Goal: Entertainment & Leisure: Consume media (video, audio)

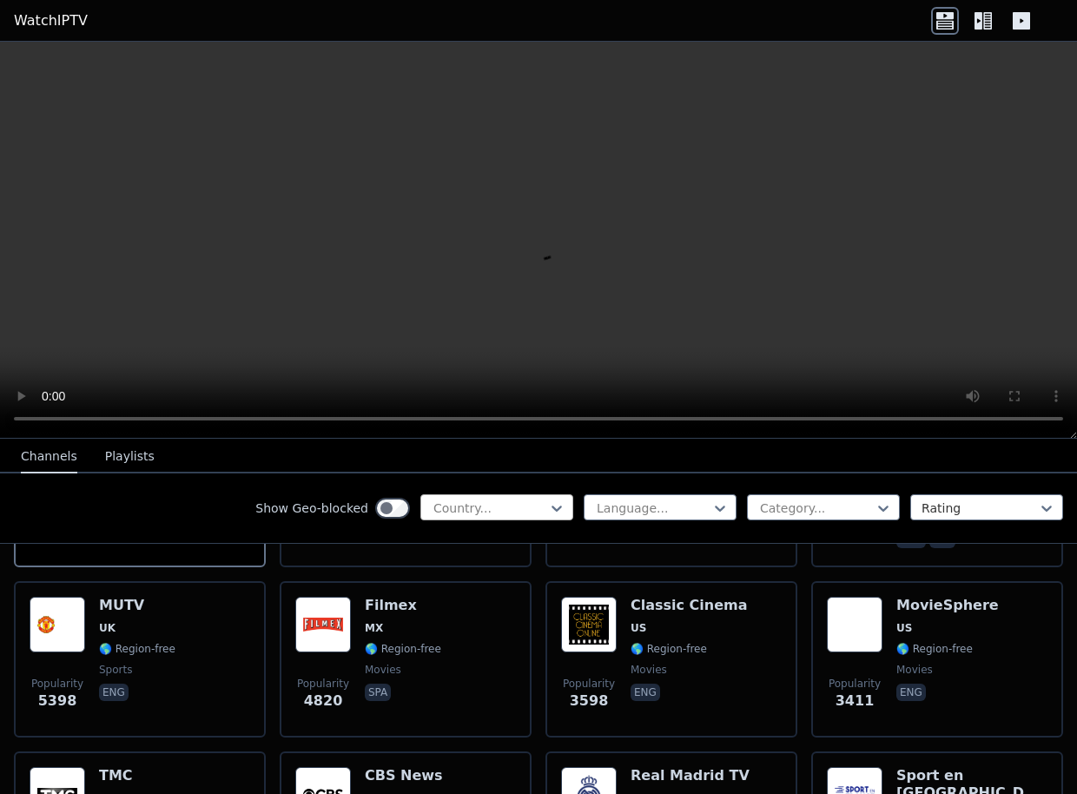
scroll to position [347, 0]
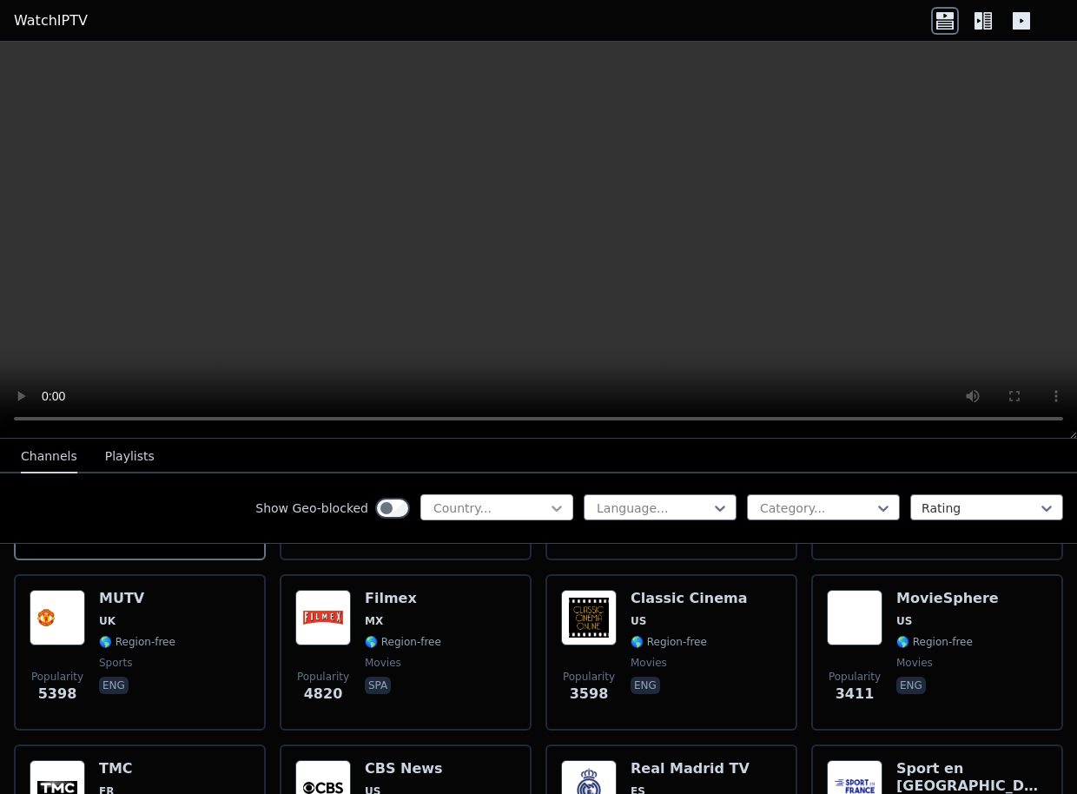
click at [548, 508] on icon at bounding box center [556, 507] width 17 height 17
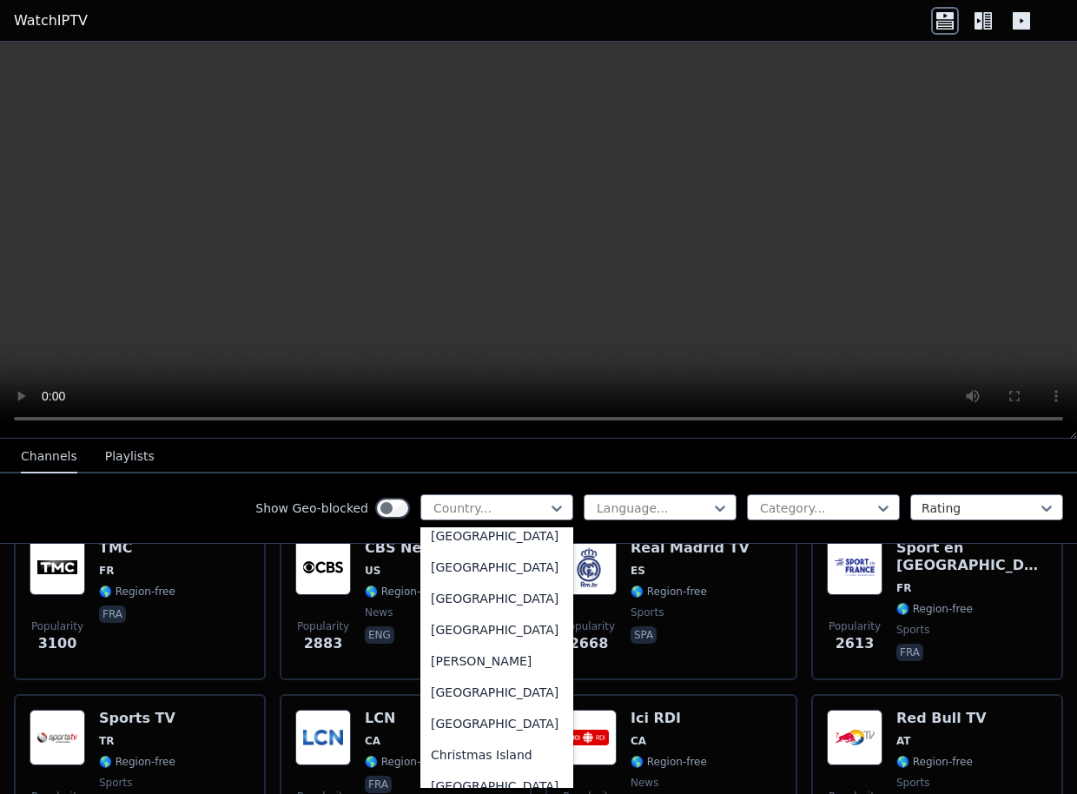
scroll to position [608, 0]
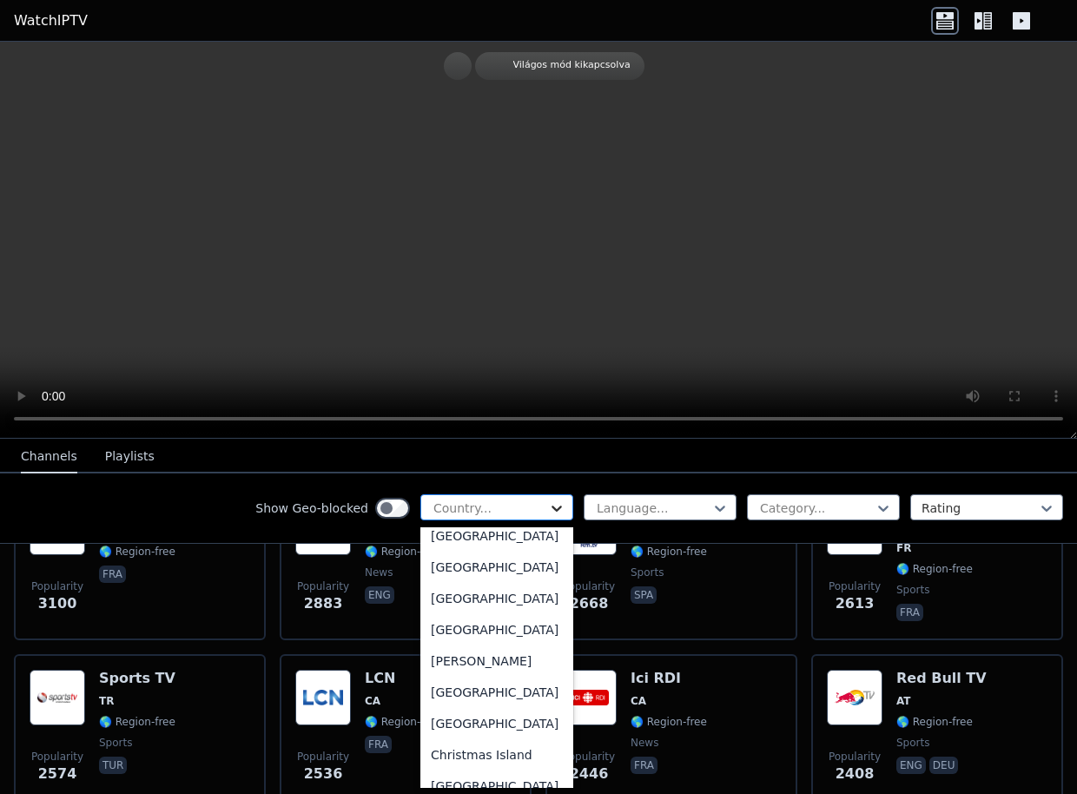
click at [548, 512] on icon at bounding box center [556, 507] width 17 height 17
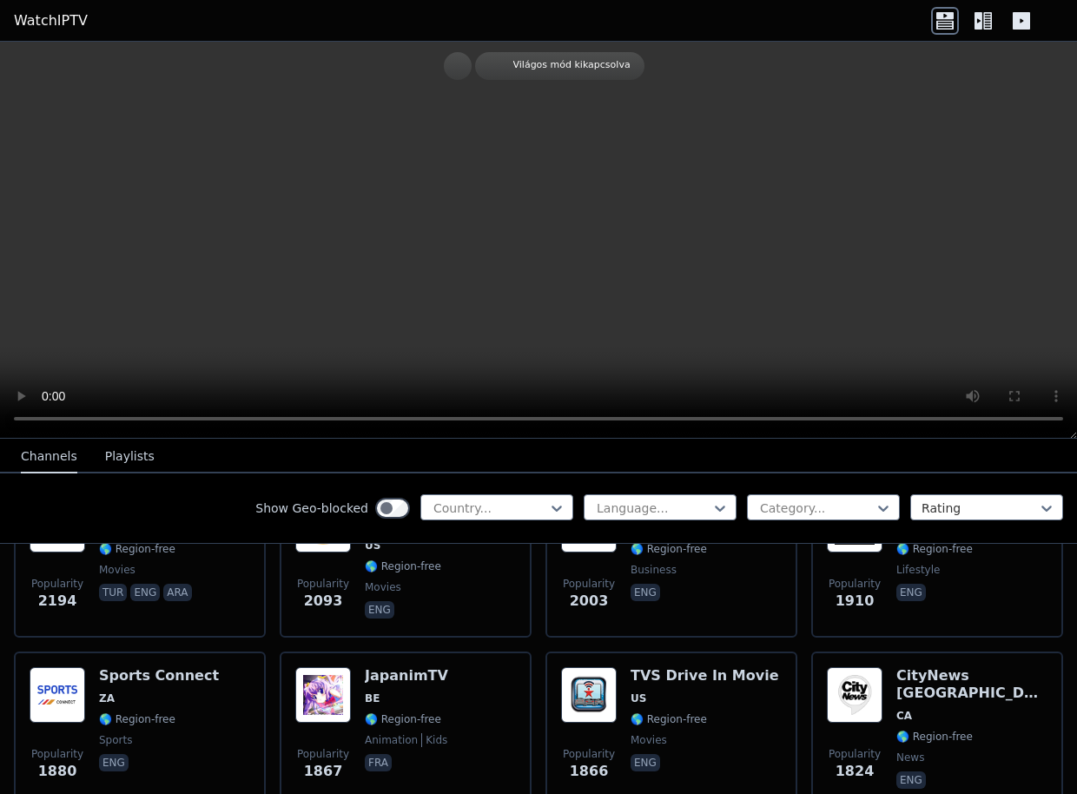
scroll to position [955, 0]
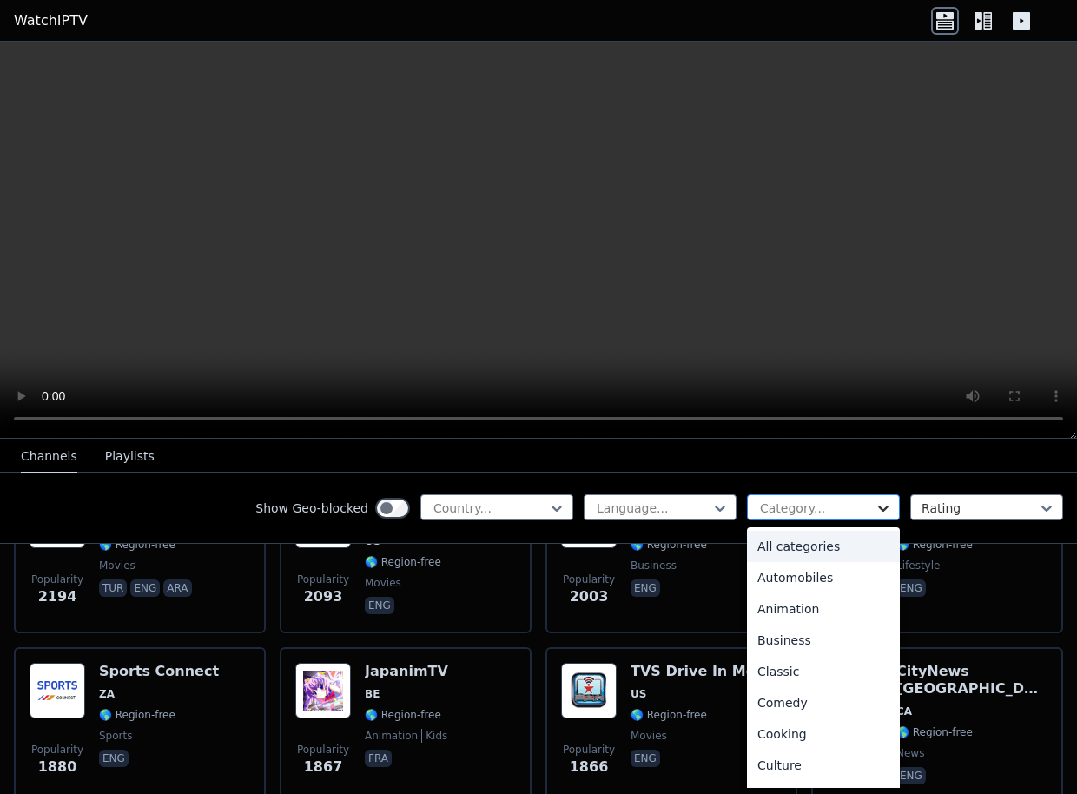
click at [875, 512] on icon at bounding box center [883, 507] width 17 height 17
click at [825, 694] on div "Sports" at bounding box center [823, 706] width 153 height 31
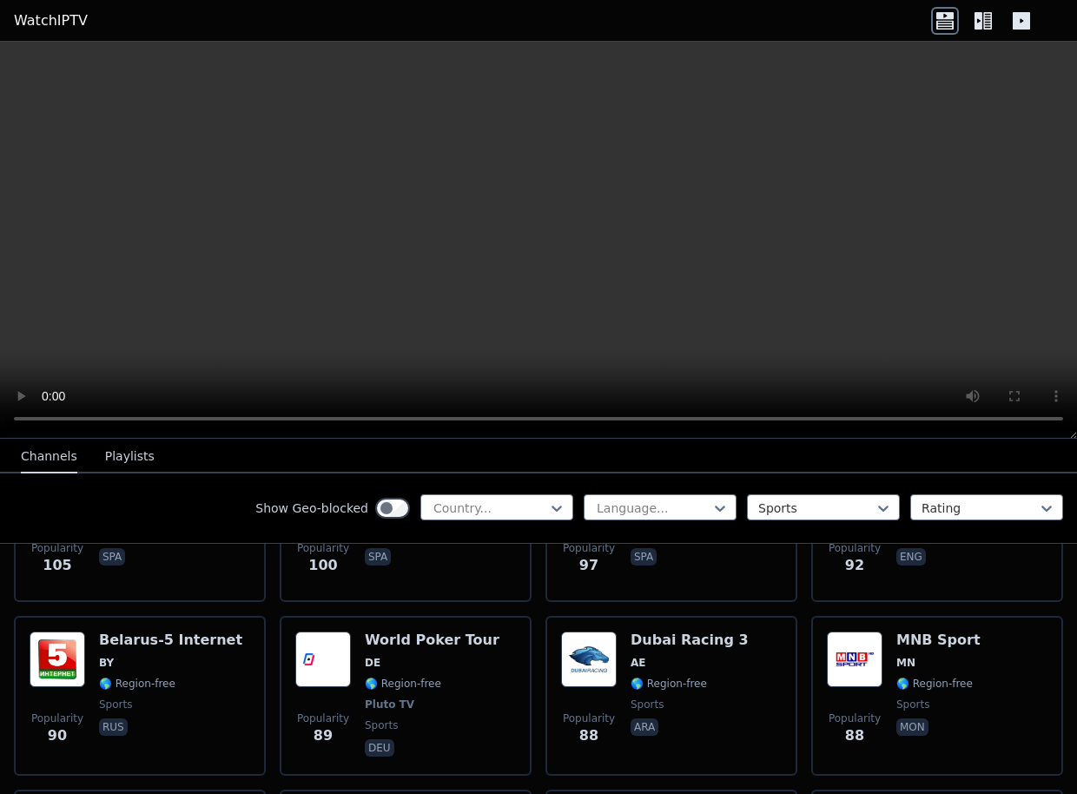
scroll to position [4517, 0]
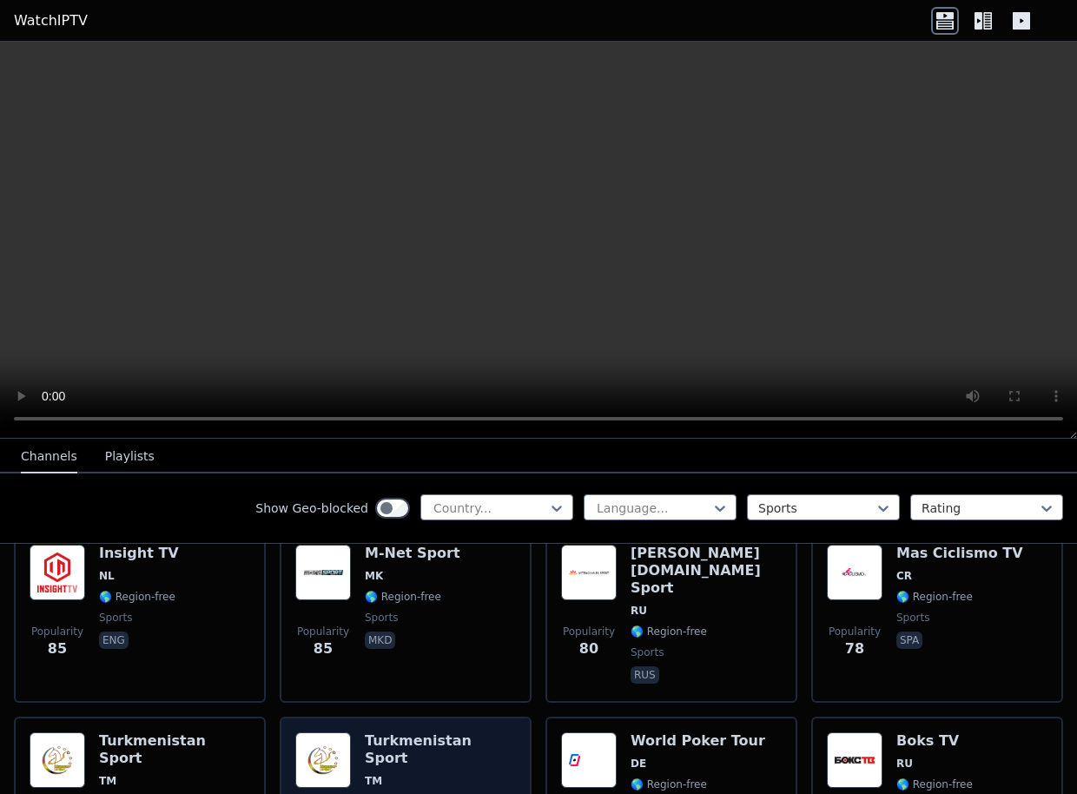
click at [431, 732] on h6 "Turkmenistan Sport" at bounding box center [440, 749] width 151 height 35
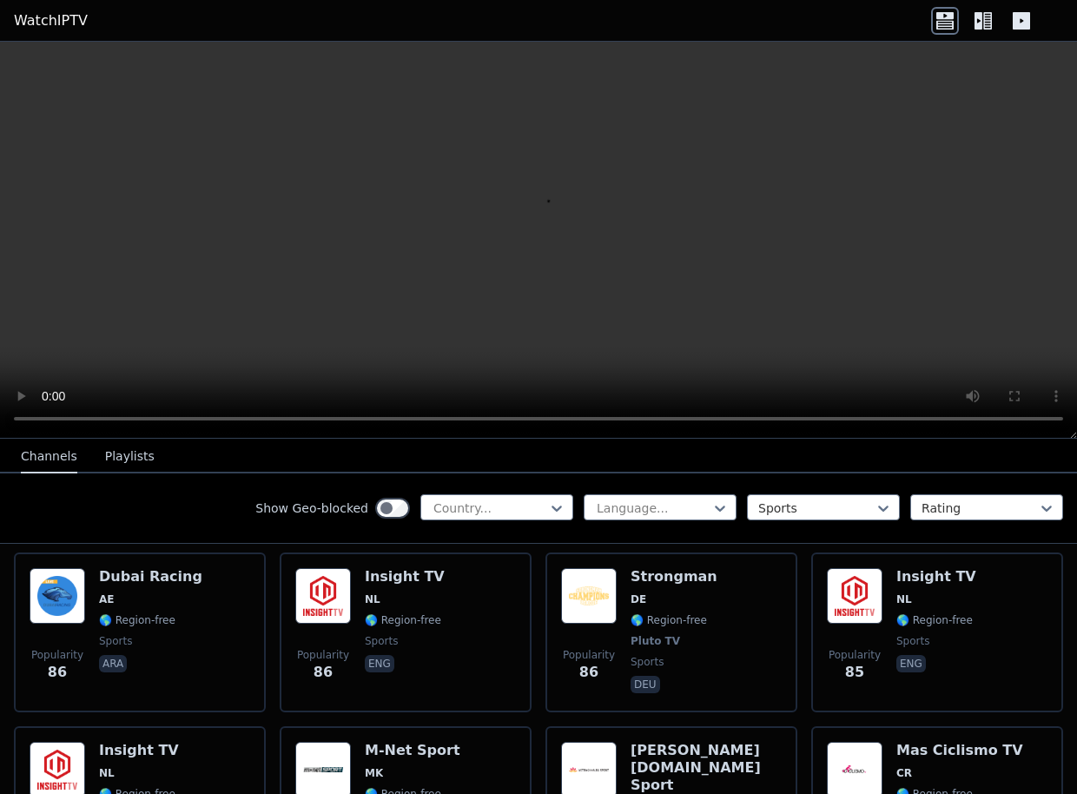
scroll to position [4343, 0]
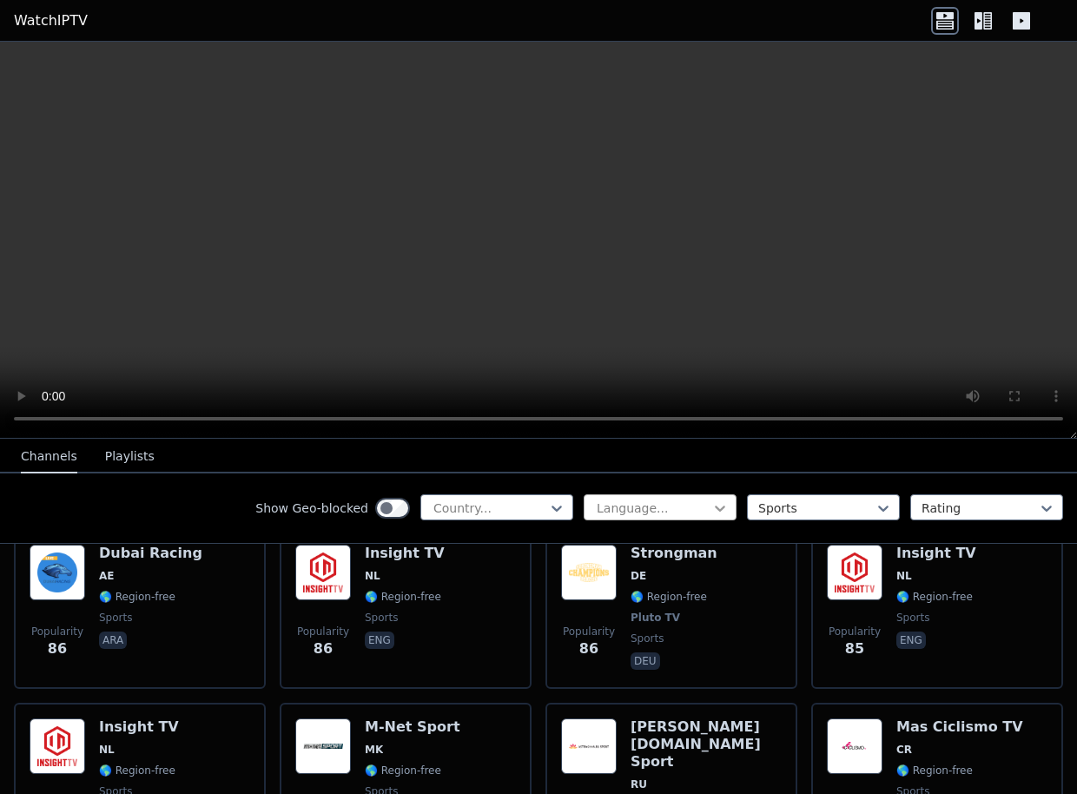
click at [711, 511] on icon at bounding box center [719, 507] width 17 height 17
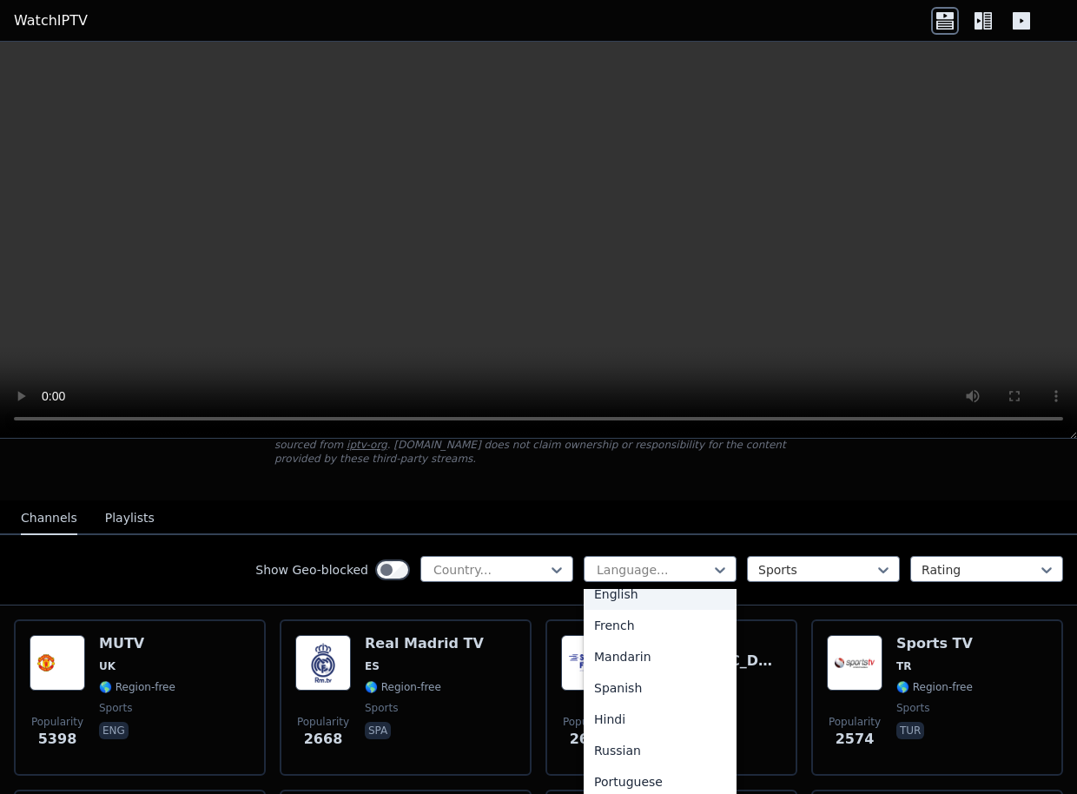
scroll to position [124, 0]
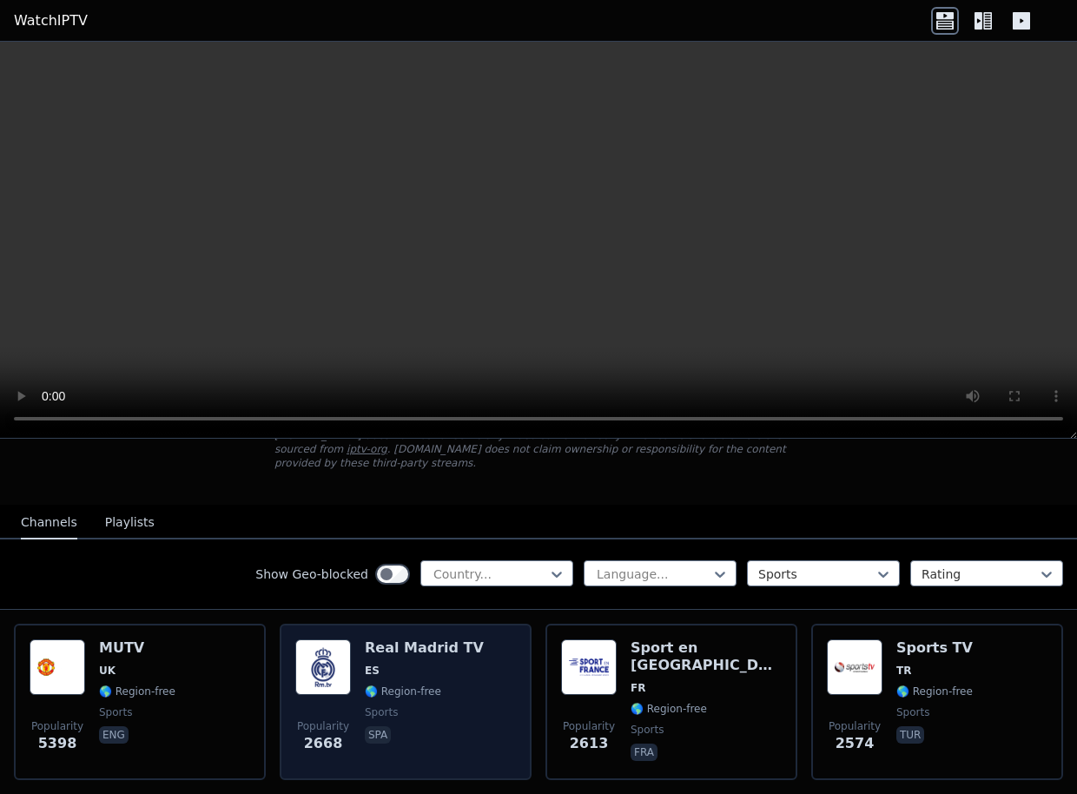
click at [437, 639] on h6 "Real Madrid TV" at bounding box center [424, 647] width 119 height 17
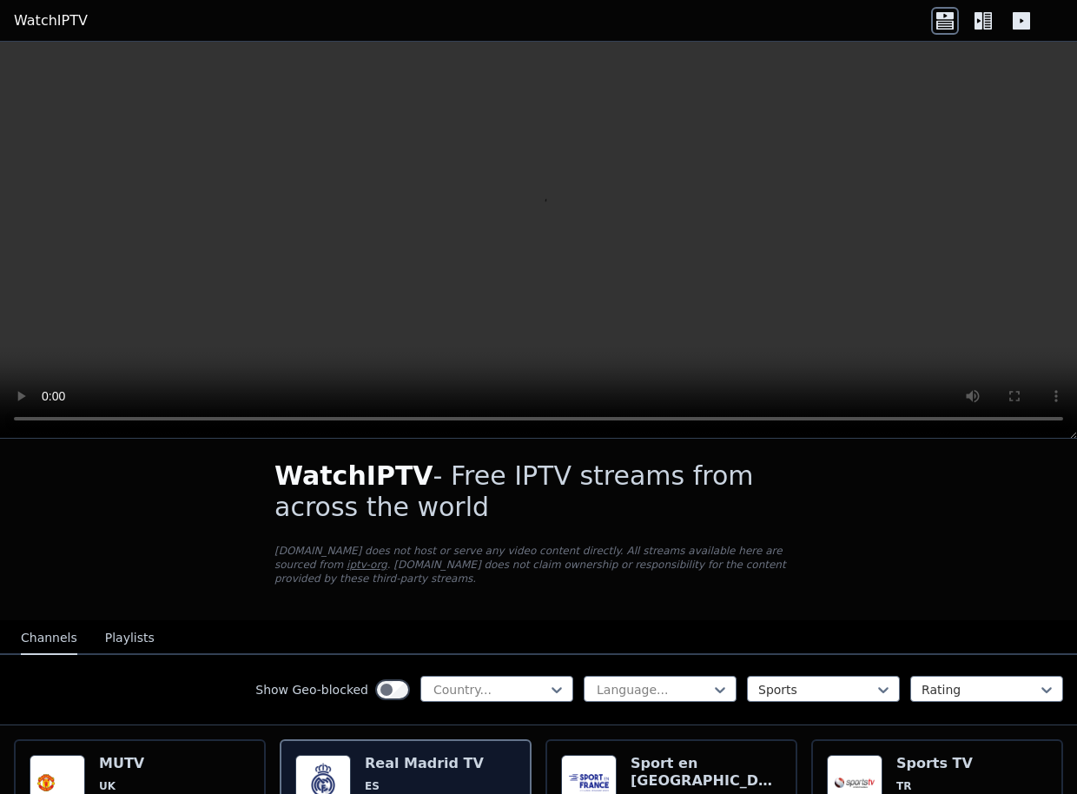
scroll to position [0, 0]
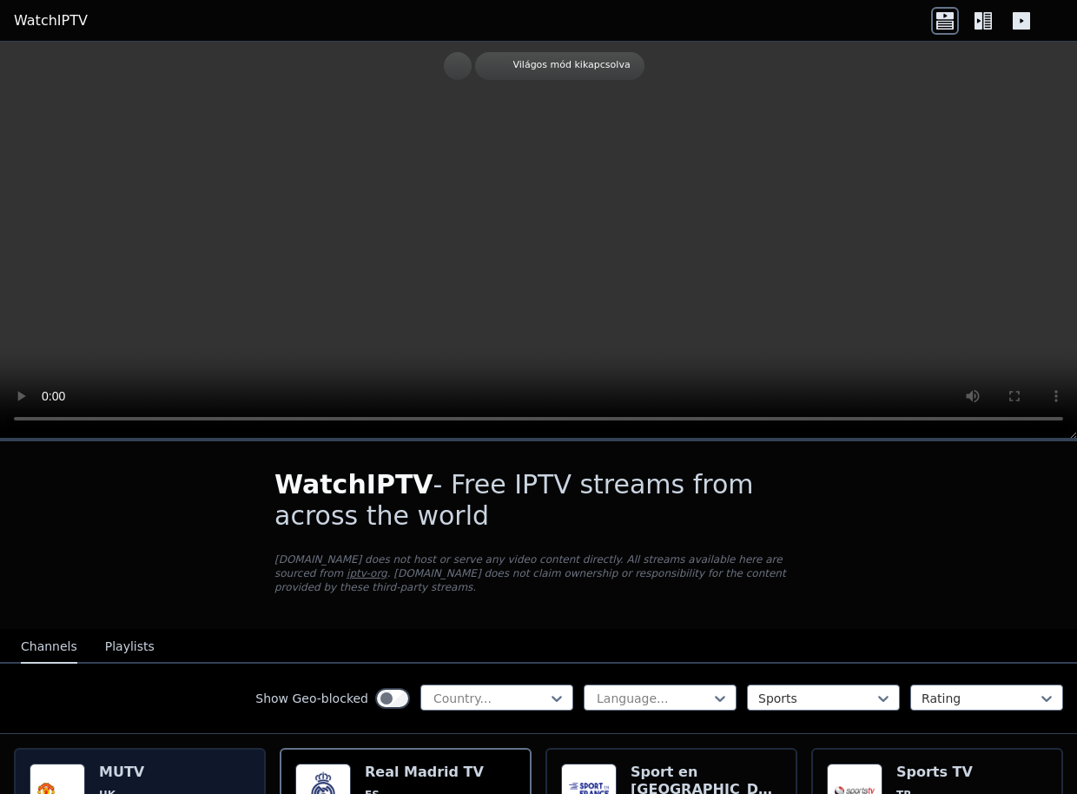
click at [122, 764] on h6 "MUTV" at bounding box center [137, 772] width 76 height 17
